Goal: Information Seeking & Learning: Find specific fact

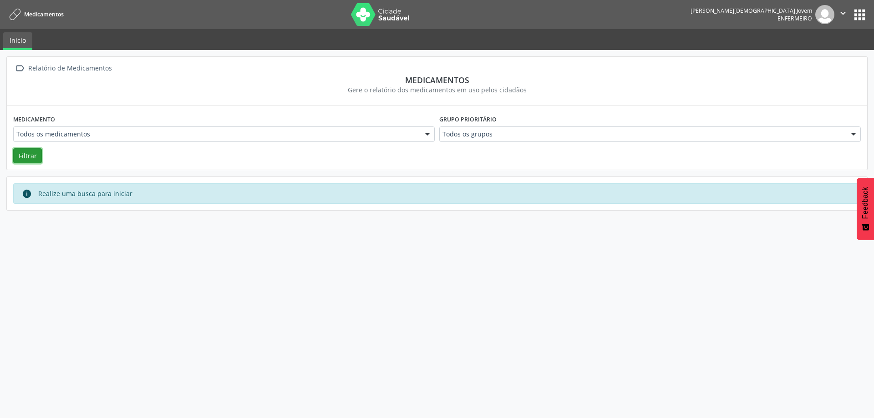
click at [33, 156] on button "Filtrar" at bounding box center [27, 155] width 29 height 15
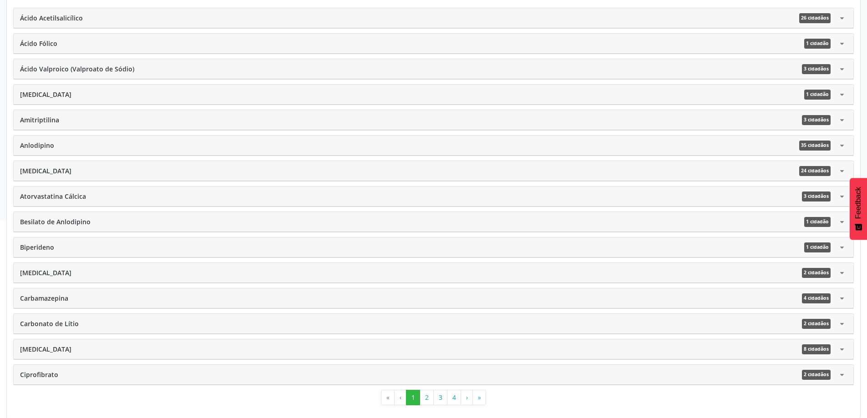
scroll to position [249, 0]
click at [431, 394] on button "2" at bounding box center [427, 397] width 14 height 15
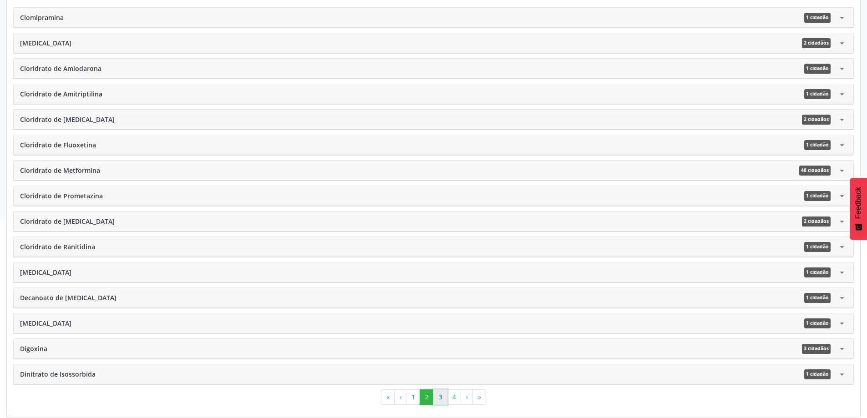
click at [438, 397] on button "3" at bounding box center [440, 397] width 14 height 15
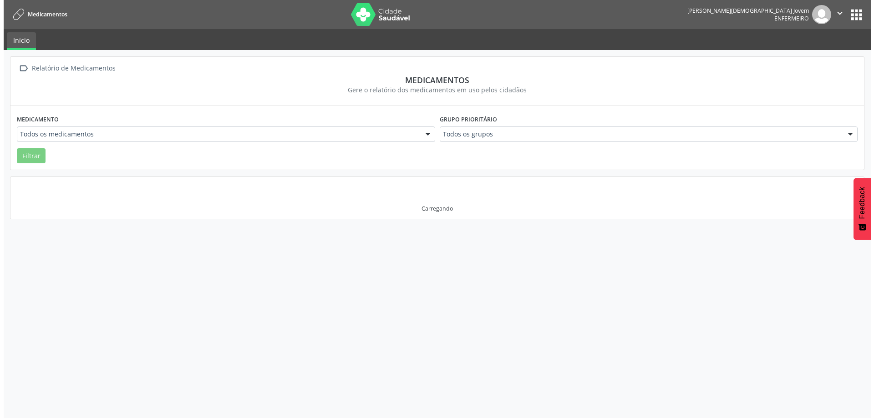
scroll to position [0, 0]
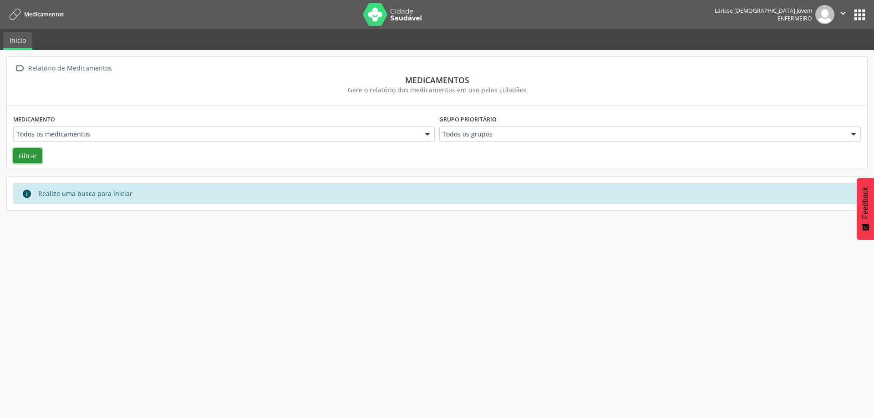
click at [32, 161] on button "Filtrar" at bounding box center [27, 155] width 29 height 15
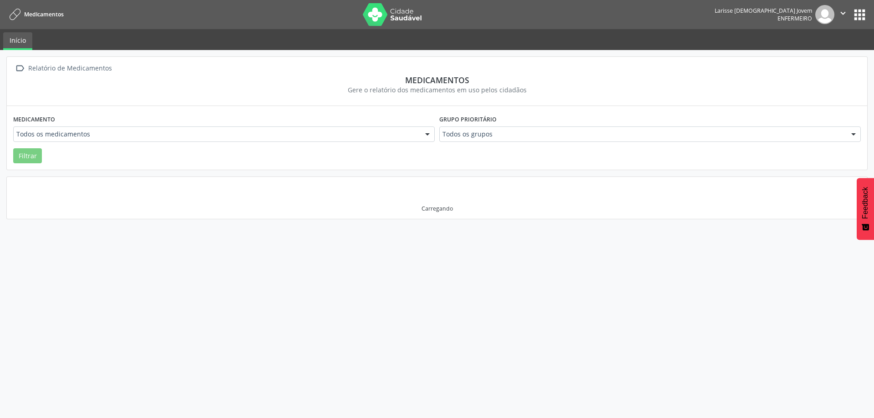
click at [420, 253] on div " Relatório de Medicamentos Medicamentos Gere o relatório dos medicamentos em u…" at bounding box center [437, 234] width 874 height 368
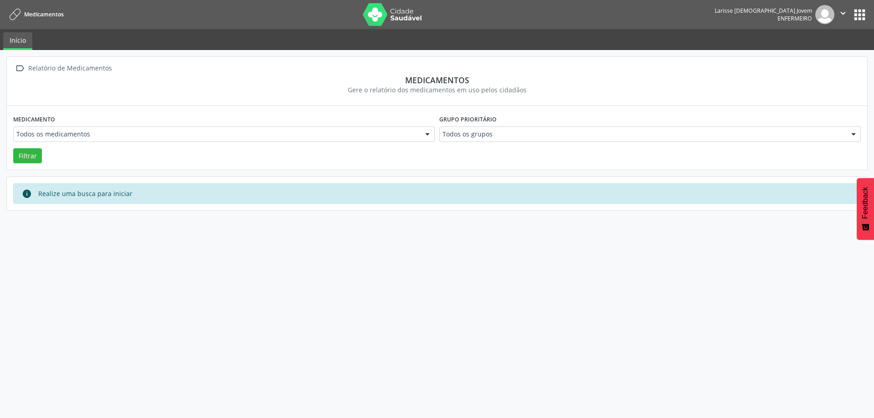
click at [380, 303] on div " Relatório de Medicamentos Medicamentos Gere o relatório dos medicamentos em u…" at bounding box center [437, 234] width 874 height 368
click at [288, 142] on div "Medicamento Todos os medicamentos Todos os medicamentos Acetato de betametasona…" at bounding box center [224, 130] width 426 height 36
click at [30, 159] on button "Filtrar" at bounding box center [27, 155] width 29 height 15
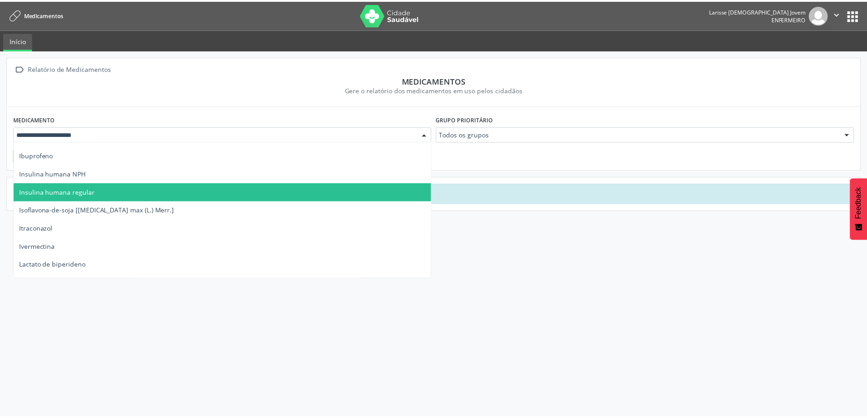
scroll to position [2140, 0]
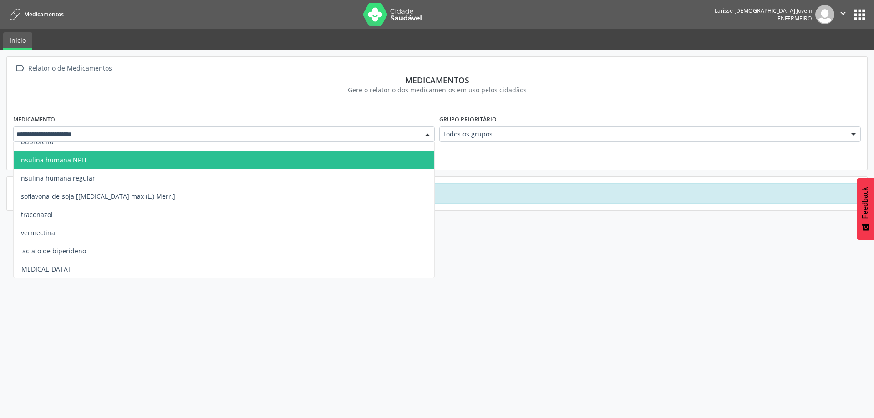
click at [97, 164] on span "Insulina humana NPH" at bounding box center [224, 160] width 421 height 18
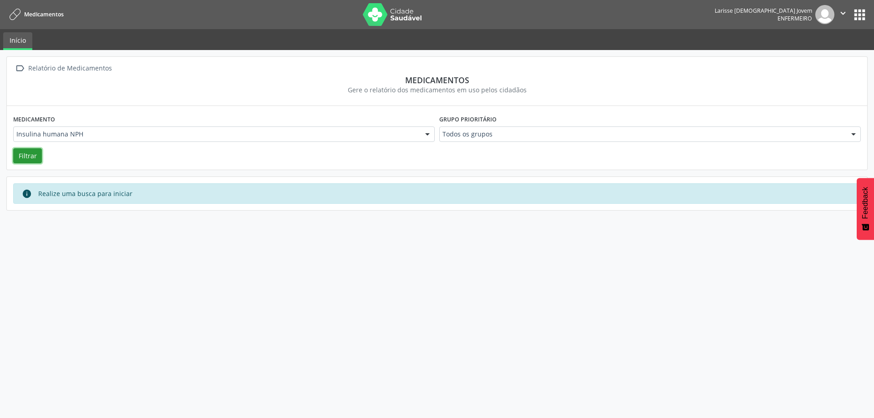
click at [31, 152] on button "Filtrar" at bounding box center [27, 155] width 29 height 15
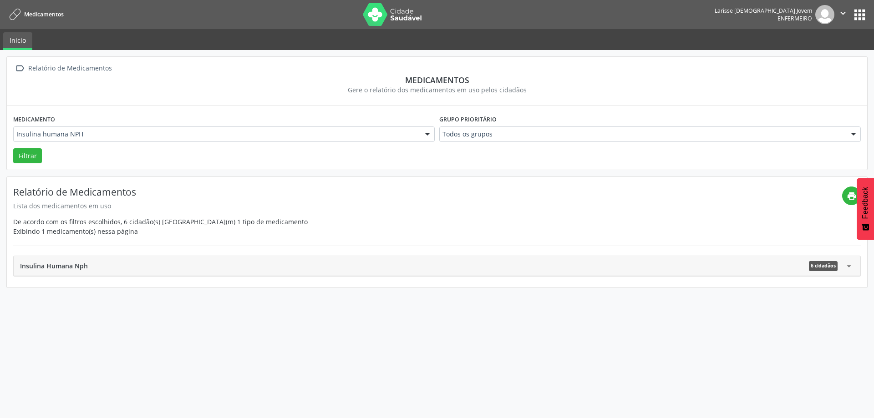
click at [128, 272] on div "Insulina Humana Nph 6 cidadãos arrow_drop_down" at bounding box center [437, 266] width 847 height 20
click at [131, 265] on div "Insulina Humana Nph 6 cidadãos" at bounding box center [432, 266] width 824 height 10
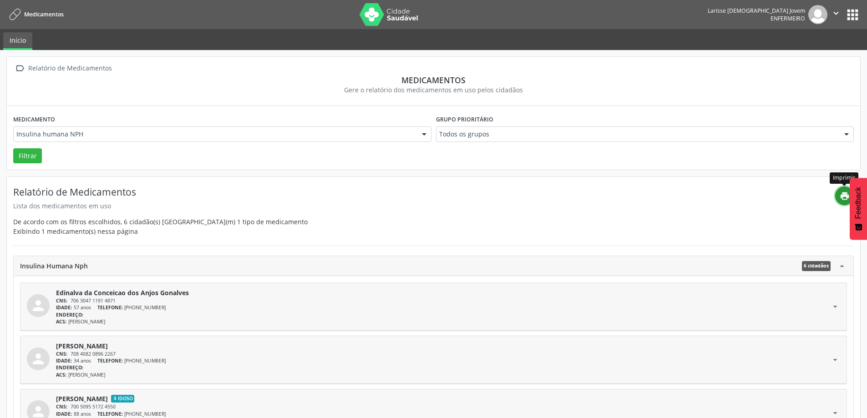
click at [841, 195] on icon "print" at bounding box center [845, 196] width 10 height 10
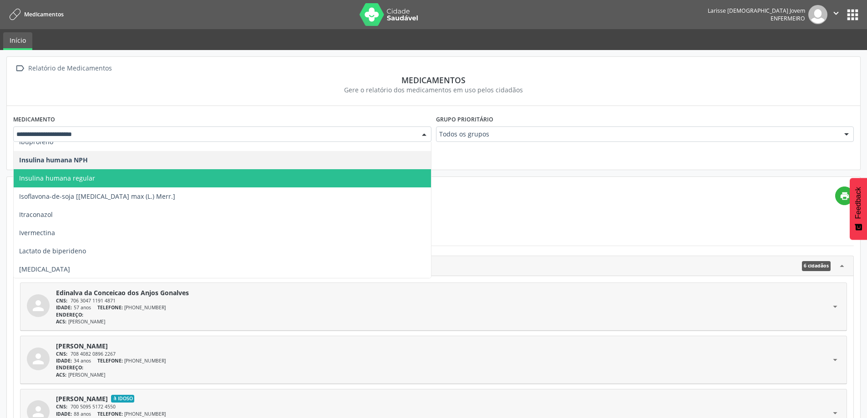
click at [102, 178] on span "Insulina humana regular" at bounding box center [222, 178] width 417 height 18
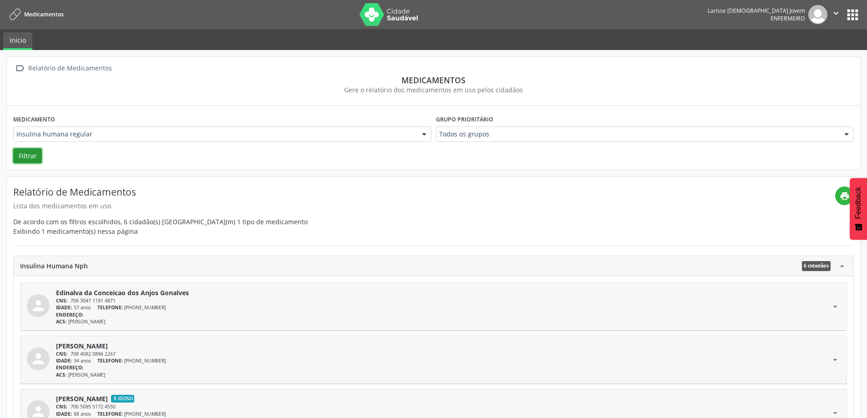
click at [36, 156] on button "Filtrar" at bounding box center [27, 155] width 29 height 15
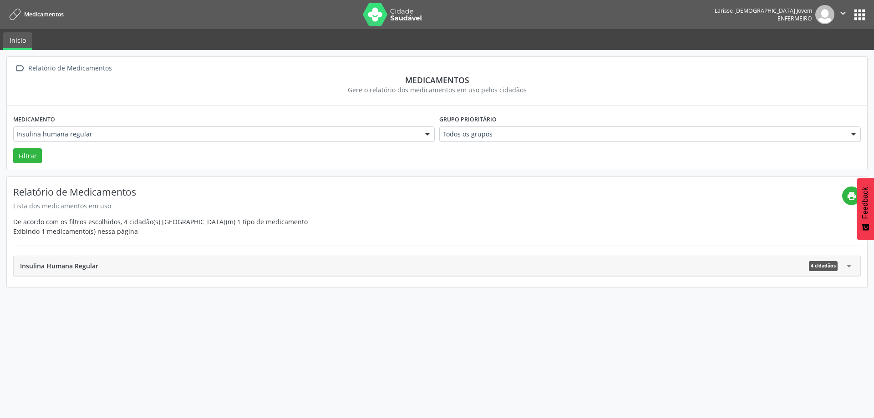
click at [305, 262] on div "Insulina Humana Regular 4 cidadãos" at bounding box center [432, 266] width 824 height 10
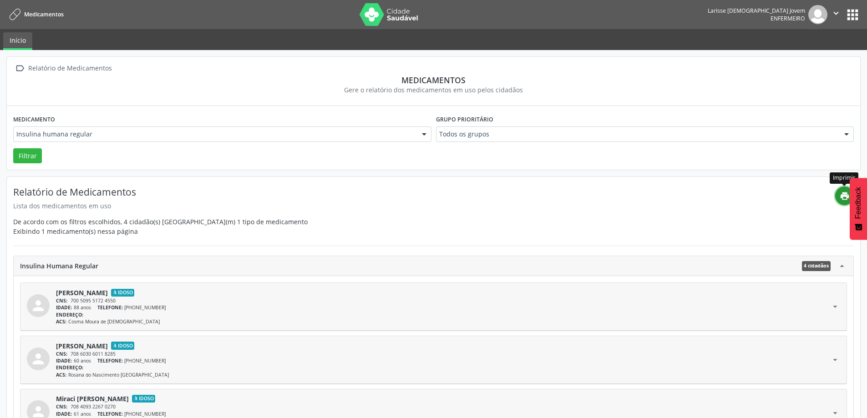
click at [844, 197] on icon "print" at bounding box center [845, 196] width 10 height 10
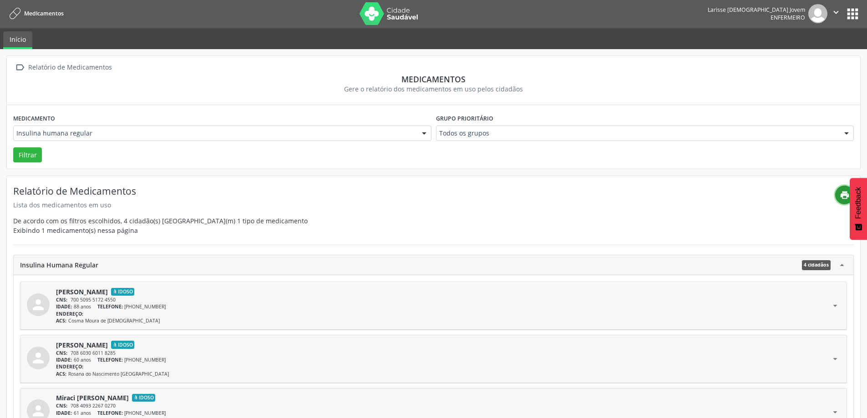
scroll to position [0, 0]
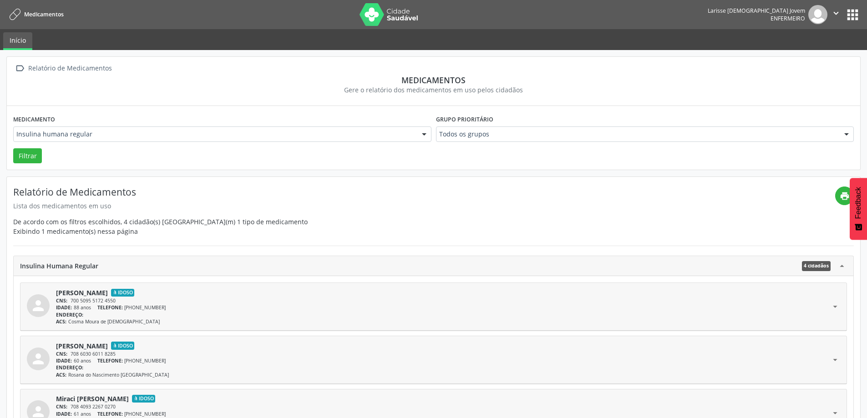
click at [847, 17] on button "apps" at bounding box center [853, 15] width 16 height 16
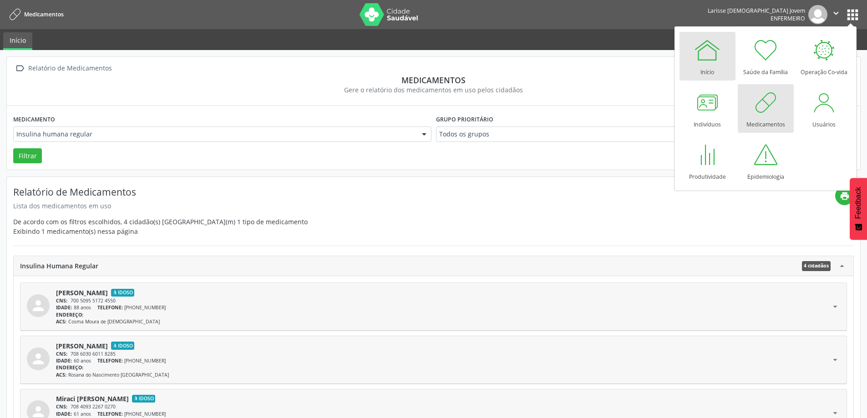
click at [711, 55] on div at bounding box center [707, 49] width 27 height 27
